Goal: Task Accomplishment & Management: Complete application form

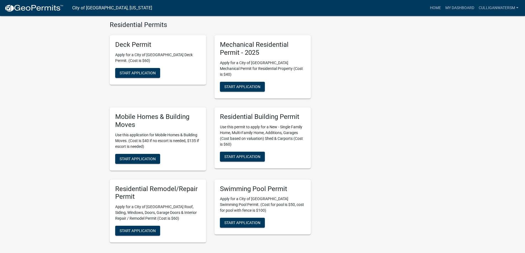
scroll to position [201, 0]
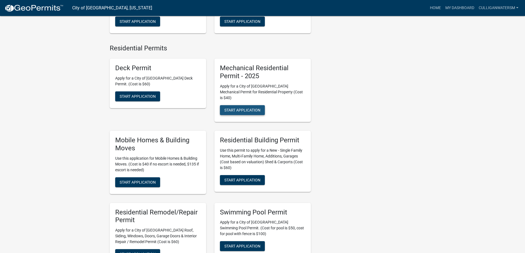
click at [249, 108] on span "Start Application" at bounding box center [242, 110] width 36 height 4
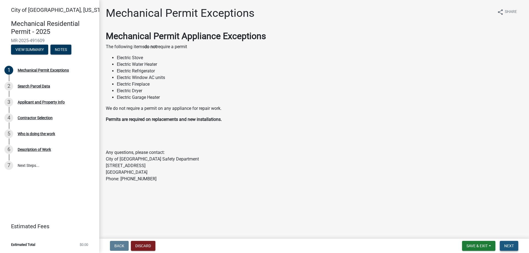
click at [505, 246] on span "Next" at bounding box center [509, 246] width 10 height 4
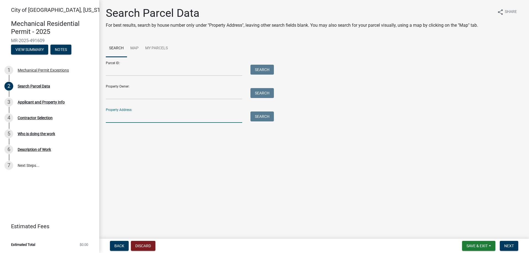
drag, startPoint x: 156, startPoint y: 114, endPoint x: 159, endPoint y: 114, distance: 2.8
click at [156, 114] on input "Property Address:" at bounding box center [174, 117] width 136 height 11
type input "1722 crestview dr"
click at [256, 114] on button "Search" at bounding box center [262, 117] width 23 height 10
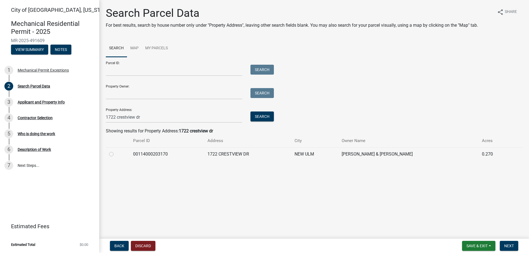
drag, startPoint x: 110, startPoint y: 154, endPoint x: 117, endPoint y: 159, distance: 8.6
click at [116, 151] on label at bounding box center [116, 151] width 0 height 0
click at [116, 154] on input "radio" at bounding box center [118, 153] width 4 height 4
radio input "true"
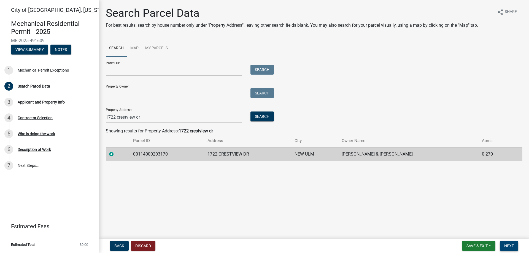
click at [509, 245] on span "Next" at bounding box center [509, 246] width 10 height 4
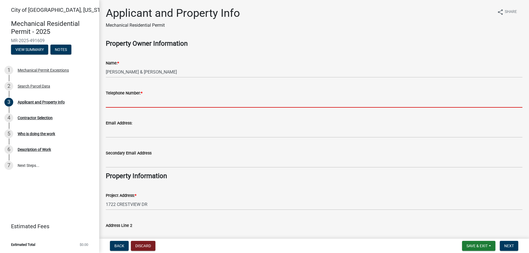
click at [147, 98] on input "Telephone Number: *" at bounding box center [314, 101] width 417 height 11
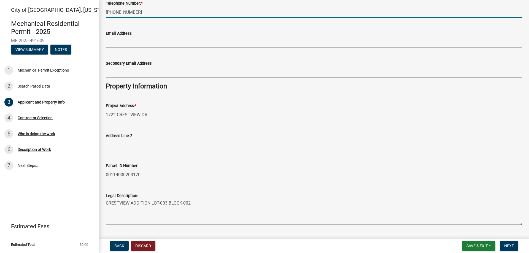
scroll to position [104, 0]
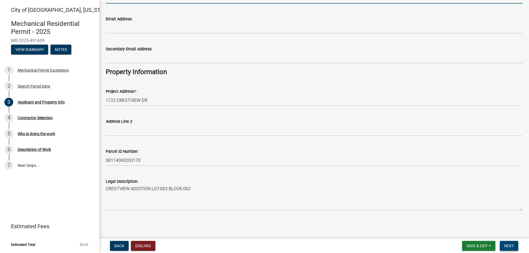
type input "[PHONE_NUMBER]"
click at [509, 246] on span "Next" at bounding box center [509, 246] width 10 height 4
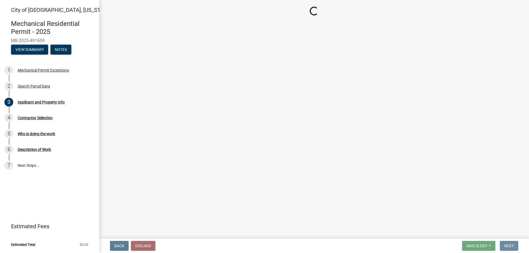
scroll to position [0, 0]
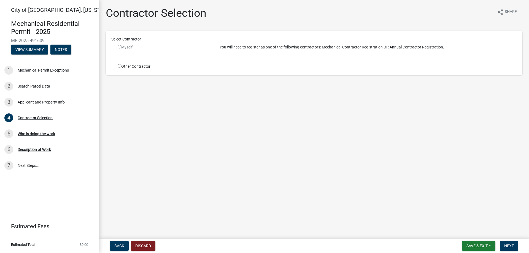
click at [119, 46] on input "radio" at bounding box center [120, 47] width 4 height 4
click at [182, 92] on main "Contractor Selection share Share Select Contractor Myself You will need to regi…" at bounding box center [314, 118] width 430 height 237
click at [121, 47] on input "radio" at bounding box center [120, 47] width 4 height 4
radio input "false"
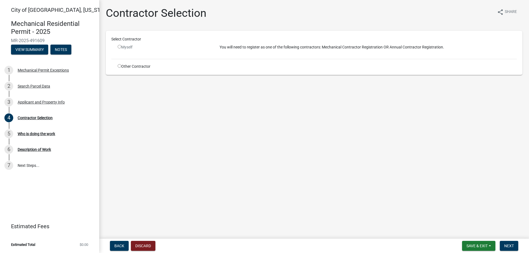
click at [120, 64] on input "radio" at bounding box center [120, 66] width 4 height 4
radio input "true"
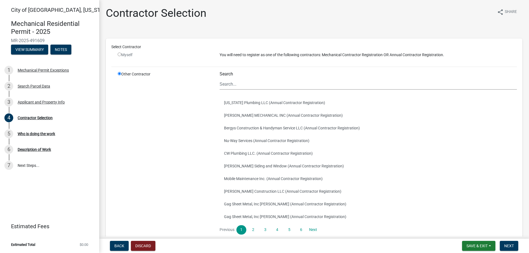
click at [119, 55] on input "radio" at bounding box center [120, 55] width 4 height 4
radio input "false"
radio input "true"
click at [120, 55] on input "radio" at bounding box center [120, 55] width 4 height 4
radio input "false"
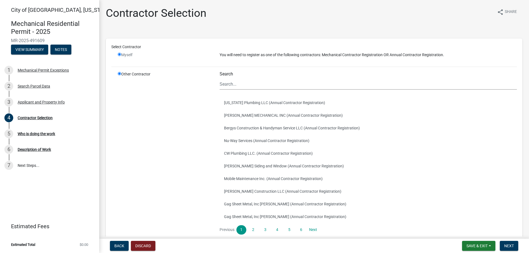
radio input "true"
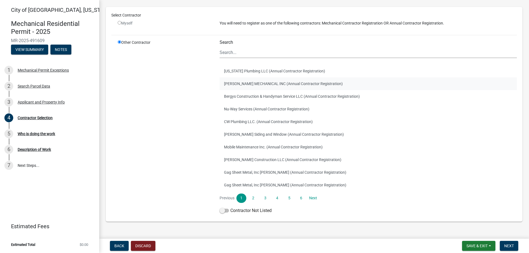
scroll to position [43, 0]
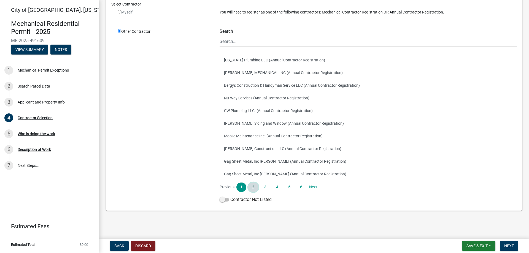
click at [251, 189] on link "2" at bounding box center [253, 187] width 10 height 9
click at [267, 188] on link "3" at bounding box center [266, 187] width 10 height 9
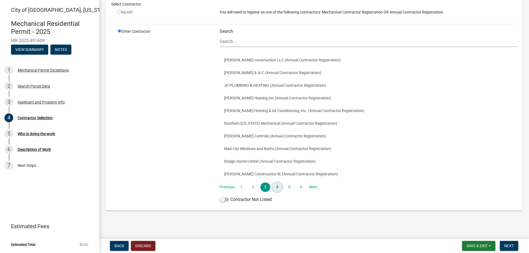
click at [278, 186] on link "4" at bounding box center [277, 187] width 10 height 9
click at [290, 188] on link "5" at bounding box center [289, 187] width 10 height 9
click at [299, 187] on link "6" at bounding box center [301, 187] width 10 height 9
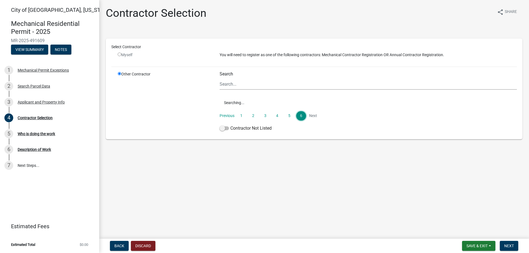
scroll to position [0, 0]
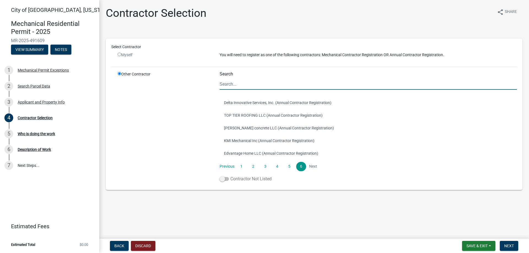
click at [230, 180] on label "Contractor Not Listed" at bounding box center [246, 179] width 52 height 7
click at [230, 176] on input "Contractor Not Listed" at bounding box center [230, 176] width 0 height 0
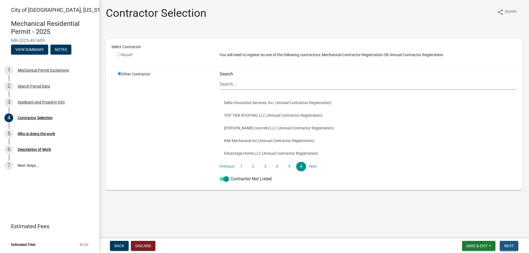
click at [506, 244] on button "Next" at bounding box center [509, 246] width 18 height 10
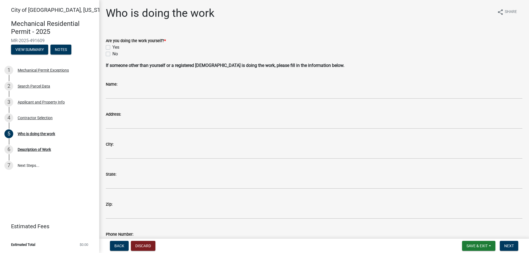
click at [112, 54] on label "No" at bounding box center [115, 54] width 6 height 7
click at [112, 54] on input "No" at bounding box center [114, 53] width 4 height 4
checkbox input "true"
checkbox input "false"
checkbox input "true"
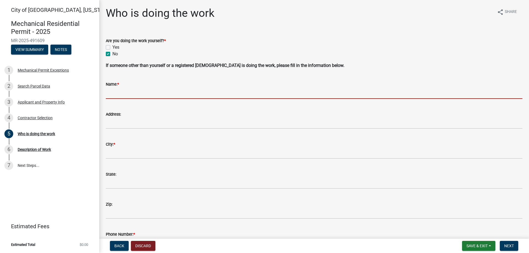
click at [150, 96] on input "Name: *" at bounding box center [314, 93] width 417 height 11
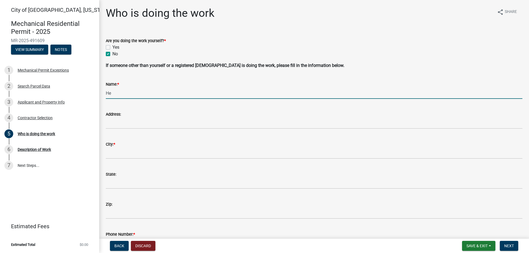
type input "Healthy Water Solutions"
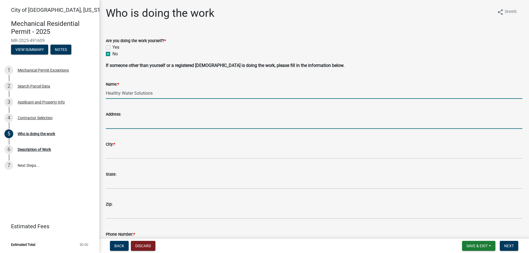
click at [168, 122] on input "Address:" at bounding box center [314, 123] width 417 height 11
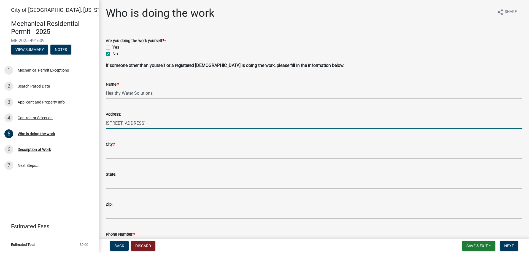
type input "[STREET_ADDRESS]"
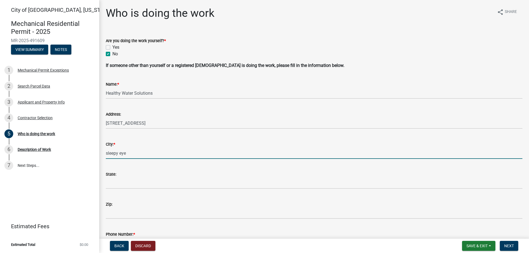
type input "sleepy eye"
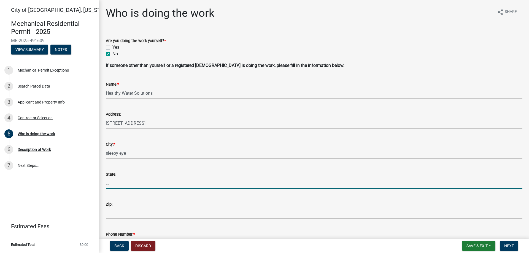
type input "MN"
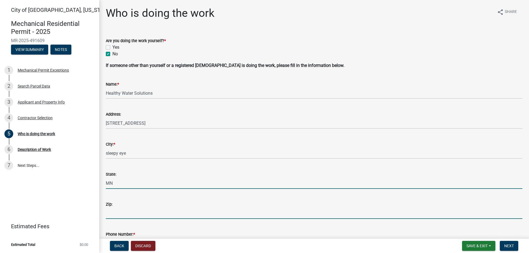
type input "56001"
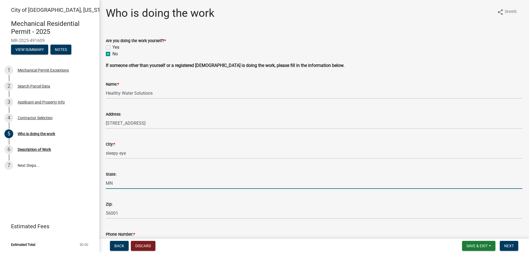
type input "5073882971"
type input "[EMAIL_ADDRESS][DOMAIN_NAME]"
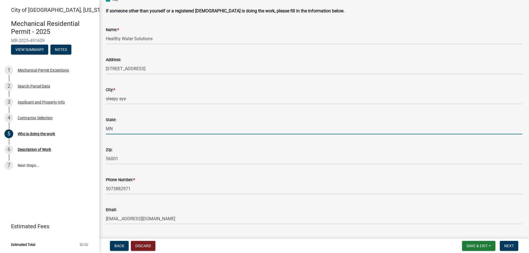
scroll to position [55, 0]
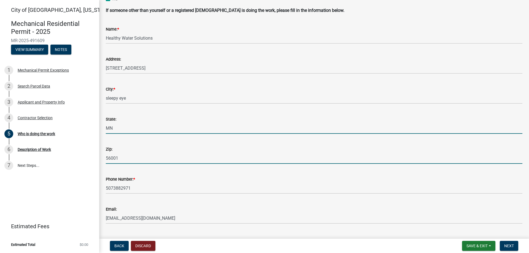
click at [134, 161] on input "56001" at bounding box center [314, 158] width 417 height 11
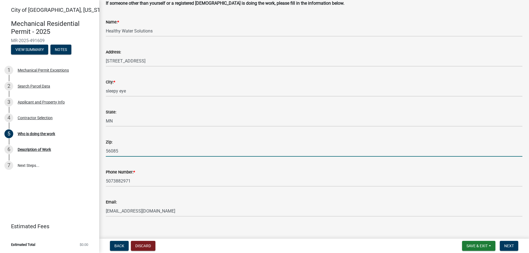
scroll to position [68, 0]
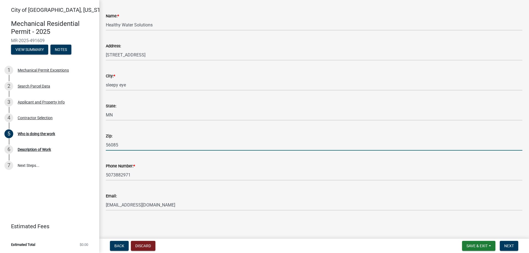
type input "56085"
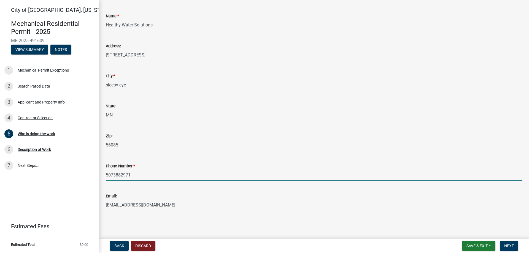
drag, startPoint x: 138, startPoint y: 176, endPoint x: 97, endPoint y: 175, distance: 41.6
click at [98, 176] on div "City of [GEOGRAPHIC_DATA], [US_STATE] Mechanical Residential Permit - 2025 MR-2…" at bounding box center [264, 126] width 529 height 253
type input "[PHONE_NUMBER]"
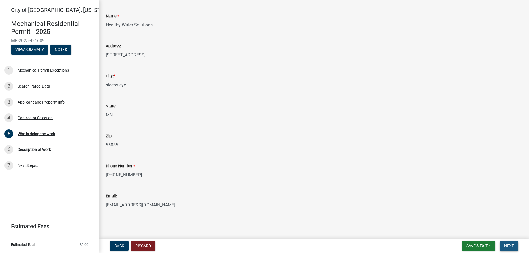
click at [510, 243] on button "Next" at bounding box center [509, 246] width 18 height 10
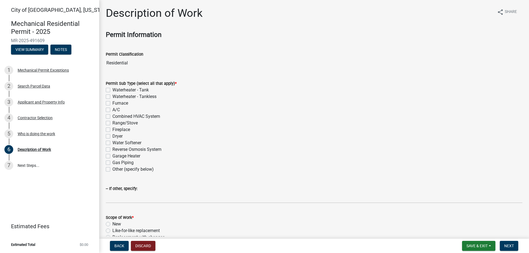
click at [112, 149] on label "Reverse Osmosis System" at bounding box center [136, 149] width 49 height 7
click at [112, 149] on input "Reverse Osmosis System" at bounding box center [114, 148] width 4 height 4
checkbox input "true"
checkbox input "false"
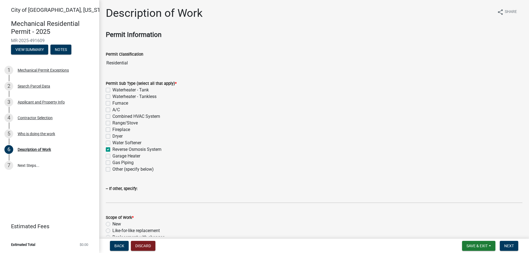
checkbox input "false"
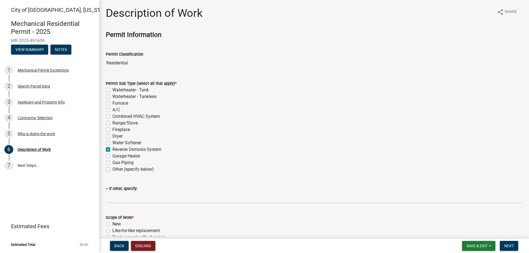
checkbox input "false"
checkbox input "true"
checkbox input "false"
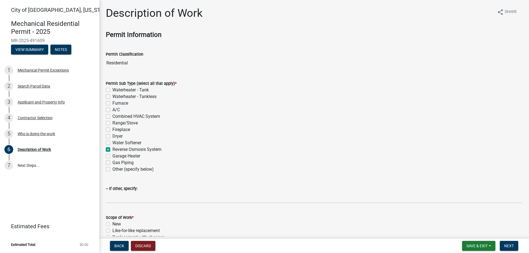
checkbox input "false"
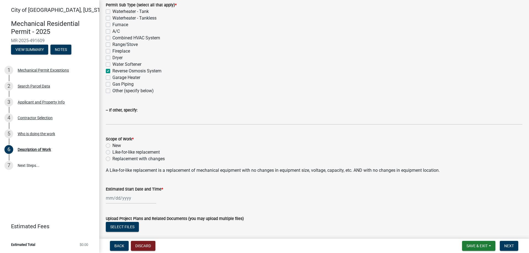
scroll to position [83, 0]
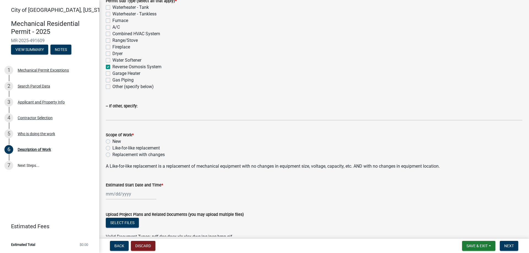
click at [112, 141] on label "New" at bounding box center [116, 141] width 9 height 7
click at [112, 141] on input "New" at bounding box center [114, 140] width 4 height 4
radio input "true"
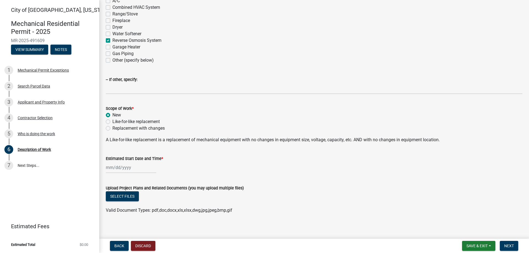
scroll to position [113, 0]
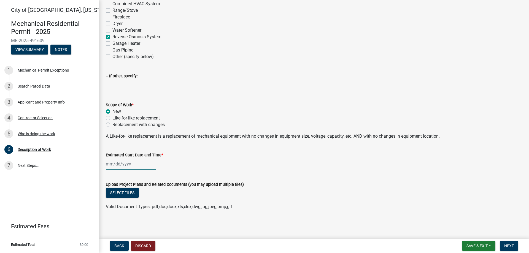
click at [137, 165] on div at bounding box center [131, 164] width 50 height 11
select select "10"
select select "2025"
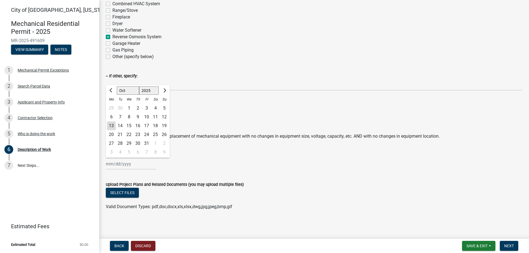
click at [121, 125] on div "14" at bounding box center [120, 126] width 9 height 9
type input "[DATE]"
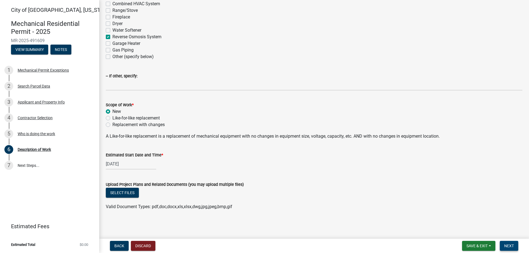
click at [514, 244] on span "Next" at bounding box center [509, 246] width 10 height 4
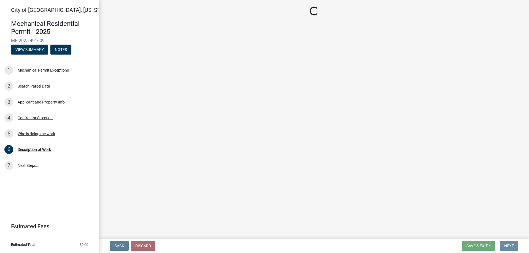
scroll to position [0, 0]
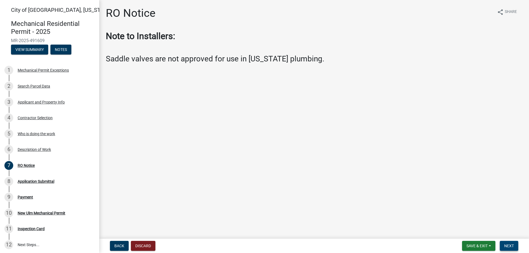
click at [513, 246] on span "Next" at bounding box center [509, 246] width 10 height 4
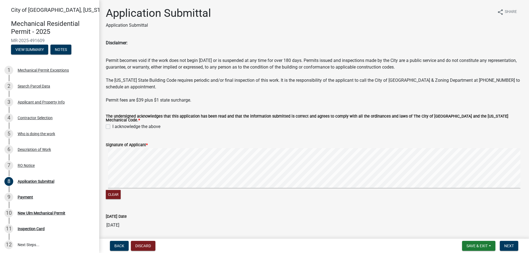
click at [112, 126] on label "I acknowledge the above" at bounding box center [136, 126] width 48 height 7
click at [112, 126] on input "I acknowledge the above" at bounding box center [114, 125] width 4 height 4
checkbox input "true"
click at [118, 195] on button "Clear" at bounding box center [113, 194] width 15 height 9
click at [503, 245] on button "Next" at bounding box center [509, 246] width 18 height 10
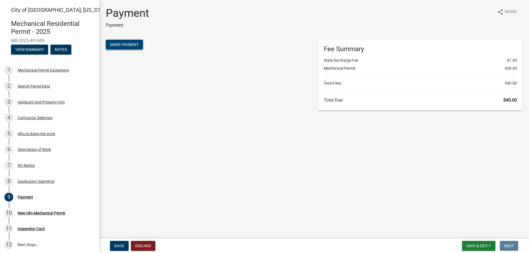
click at [122, 41] on button "Make Payment" at bounding box center [124, 45] width 37 height 10
